Goal: Answer question/provide support: Share knowledge or assist other users

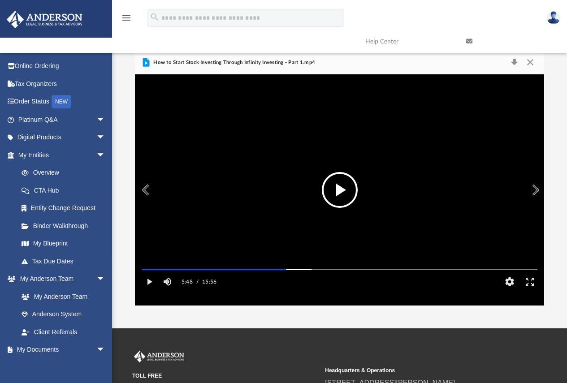
scroll to position [197, 402]
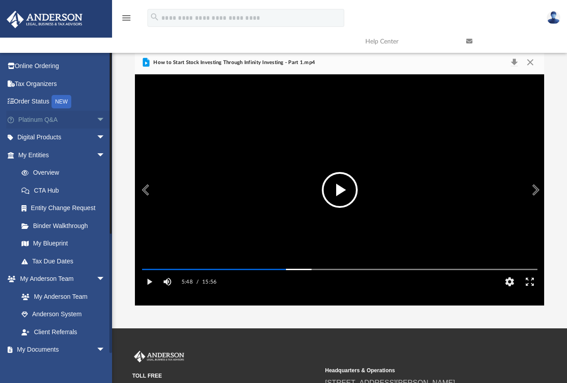
click at [29, 119] on link "Platinum Q&A arrow_drop_down" at bounding box center [62, 120] width 112 height 18
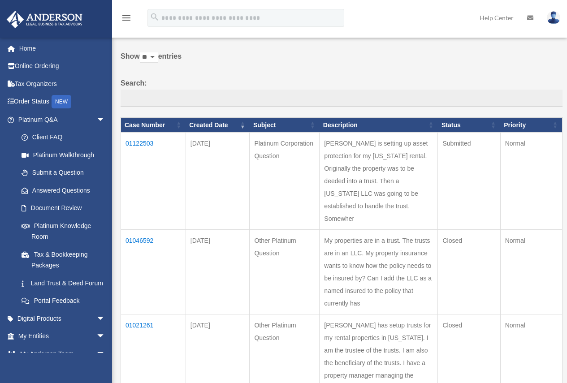
scroll to position [45, 0]
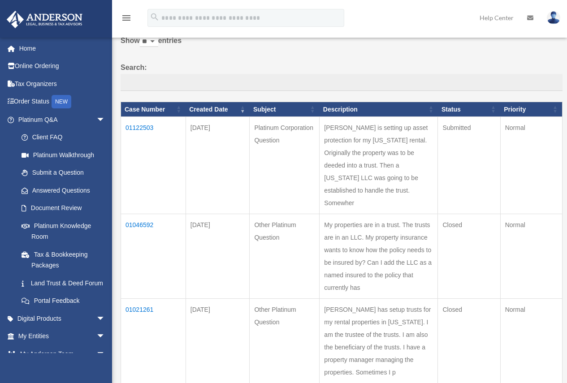
click at [370, 194] on td "[PERSON_NAME] is setting up asset protection for my [US_STATE] rental. Original…" at bounding box center [378, 165] width 118 height 97
click at [359, 181] on td "[PERSON_NAME] is setting up asset protection for my [US_STATE] rental. Original…" at bounding box center [378, 165] width 118 height 97
click at [134, 129] on td "01122503" at bounding box center [153, 165] width 65 height 97
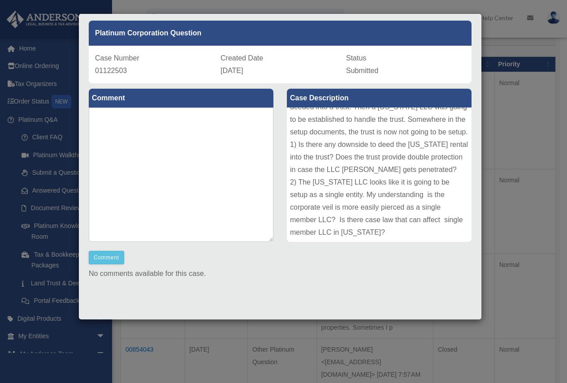
scroll to position [0, 0]
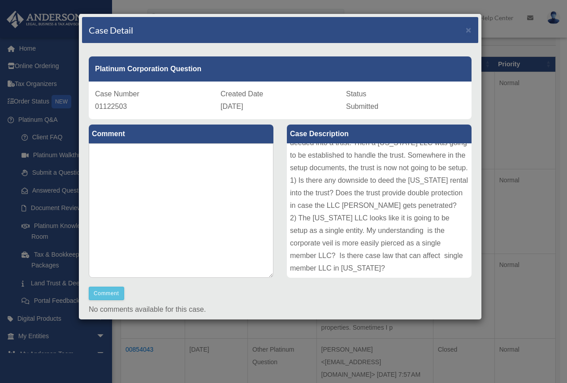
click at [466, 29] on div "Case Detail ×" at bounding box center [280, 30] width 396 height 26
click at [465, 28] on span "×" at bounding box center [468, 30] width 6 height 10
